Goal: Task Accomplishment & Management: Use online tool/utility

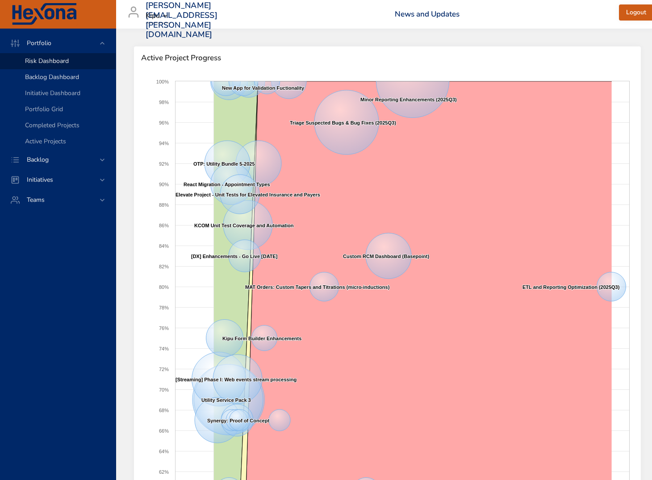
click at [39, 77] on span "Backlog Dashboard" at bounding box center [52, 77] width 54 height 8
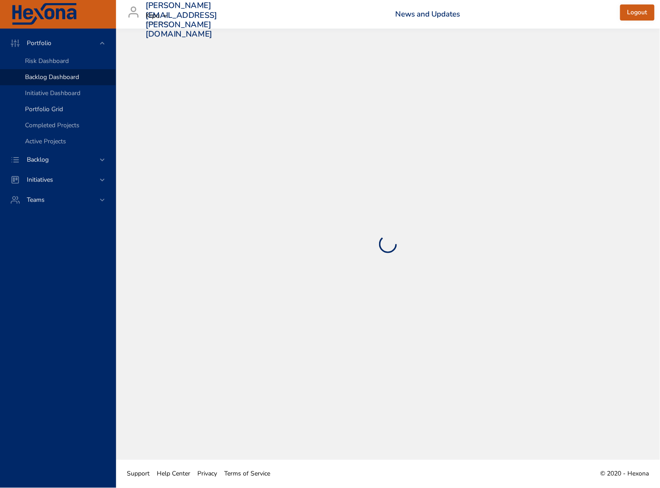
click at [38, 112] on span "Portfolio Grid" at bounding box center [44, 109] width 38 height 8
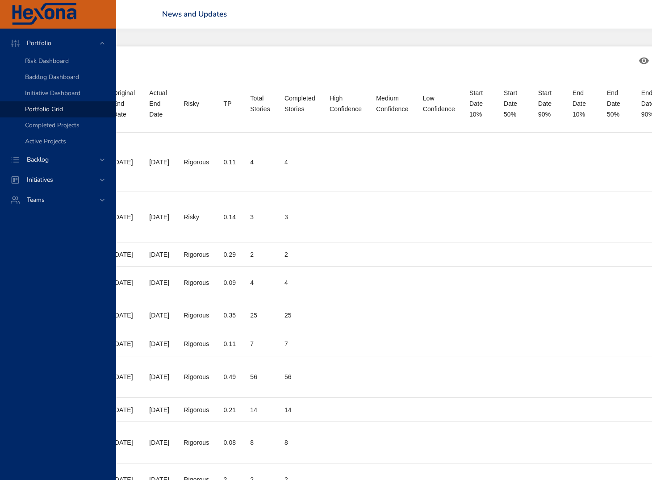
scroll to position [0, 832]
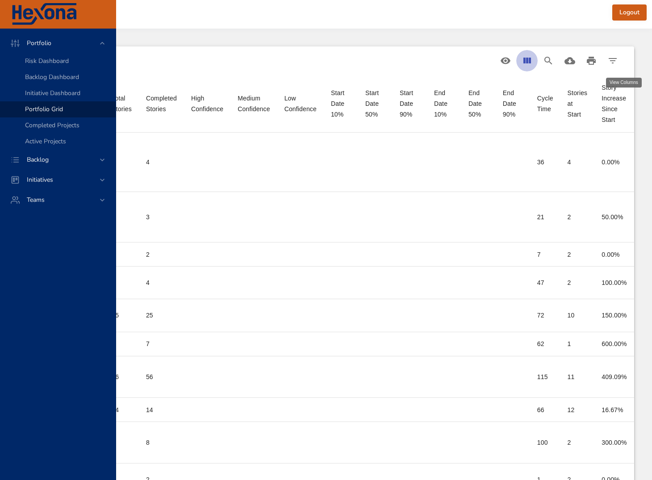
click at [526, 63] on icon "View Columns" at bounding box center [527, 60] width 11 height 11
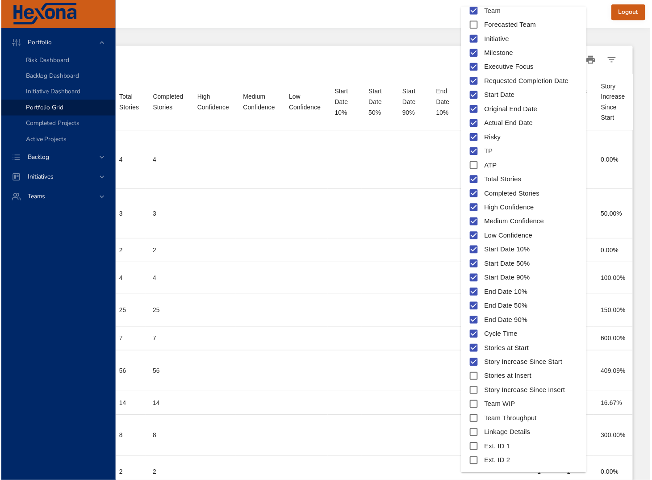
scroll to position [112, 0]
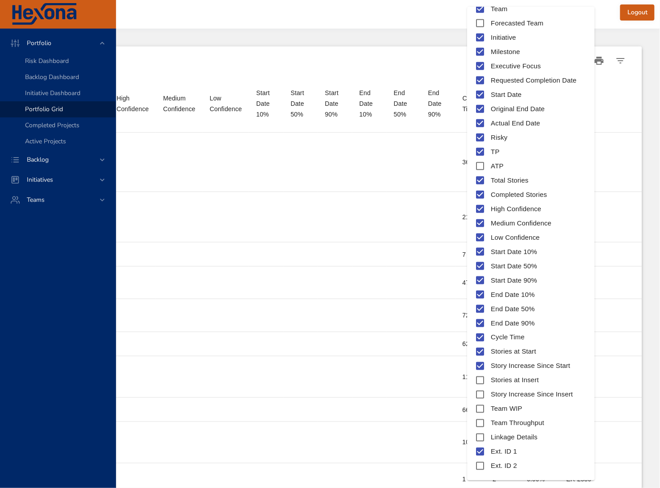
click at [424, 14] on div at bounding box center [330, 244] width 660 height 488
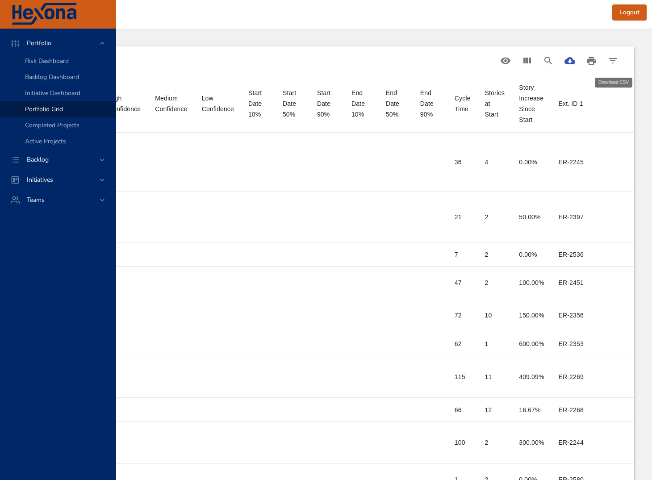
click at [542, 63] on icon "Download CSV" at bounding box center [570, 60] width 11 height 11
